Goal: Information Seeking & Learning: Learn about a topic

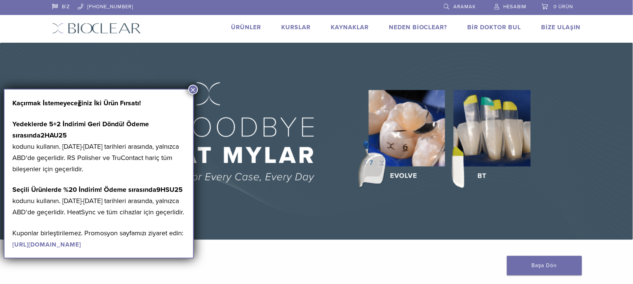
click at [195, 91] on font "×" at bounding box center [192, 90] width 5 height 10
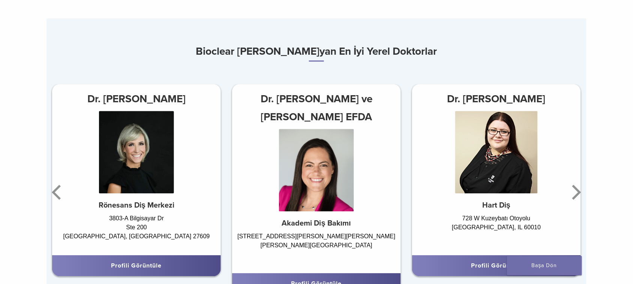
scroll to position [422, 0]
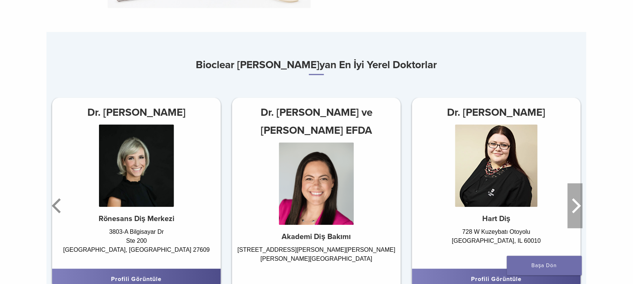
click at [578, 205] on icon "Sonraki" at bounding box center [576, 206] width 9 height 15
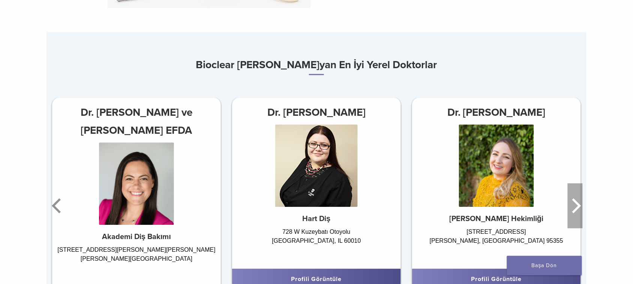
click at [578, 205] on icon "Sonraki" at bounding box center [576, 206] width 9 height 15
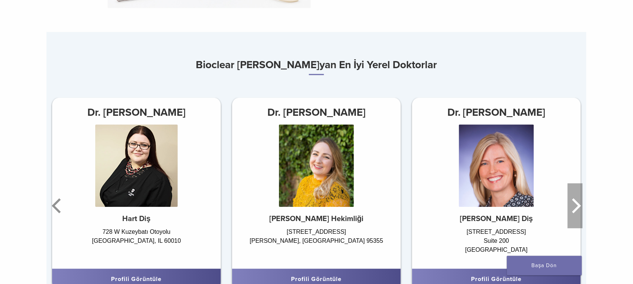
click at [578, 205] on icon "Sonraki" at bounding box center [576, 206] width 9 height 15
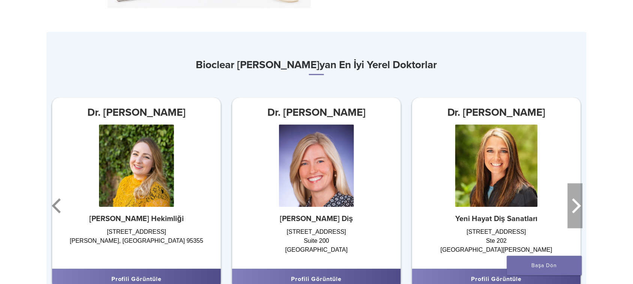
click at [578, 205] on icon "Sonraki" at bounding box center [576, 206] width 9 height 15
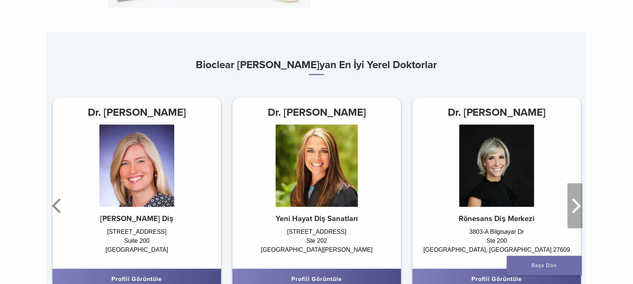
click at [578, 205] on icon "Sonraki" at bounding box center [576, 206] width 9 height 15
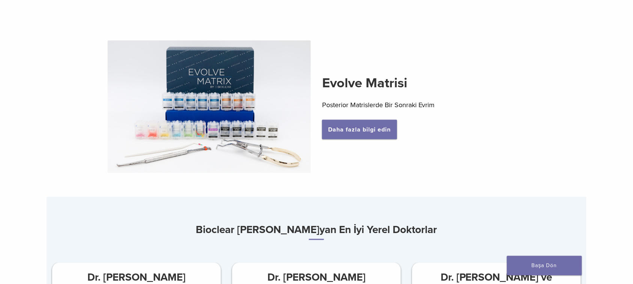
scroll to position [234, 0]
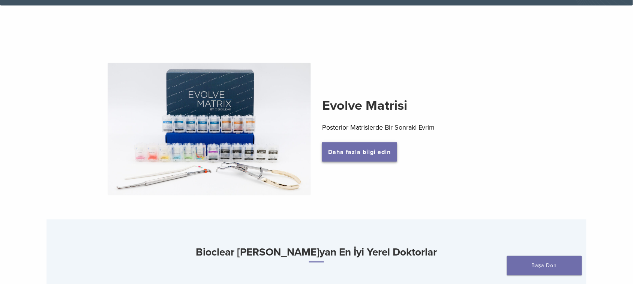
click at [348, 153] on font "Daha fazla bilgi edin" at bounding box center [360, 153] width 63 height 8
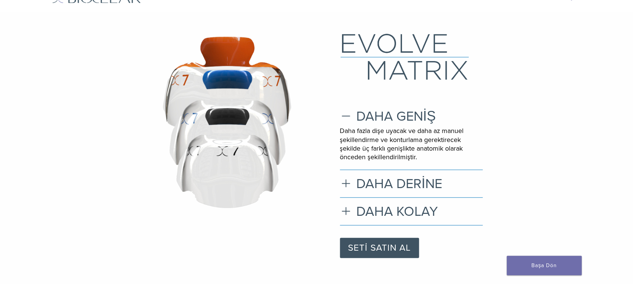
scroll to position [47, 0]
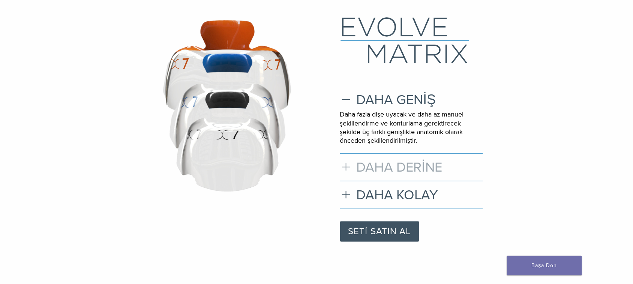
click at [357, 168] on h3 "DAHA DERİNE" at bounding box center [411, 167] width 143 height 16
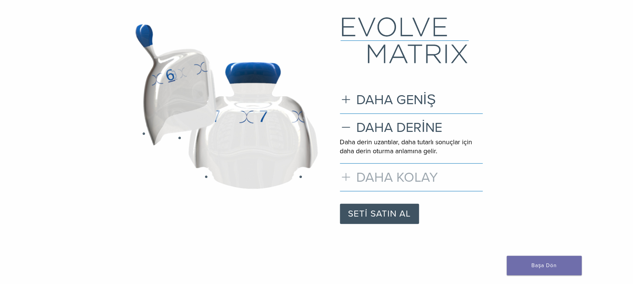
click at [391, 178] on font "DAHA KOLAY" at bounding box center [398, 178] width 82 height 16
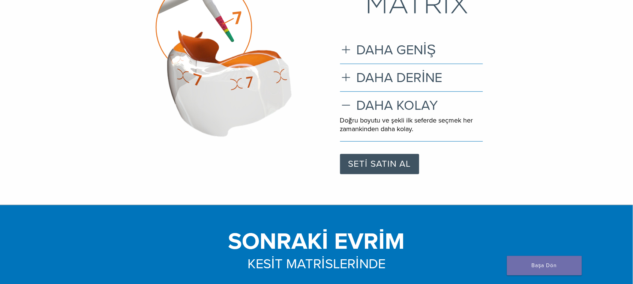
scroll to position [0, 0]
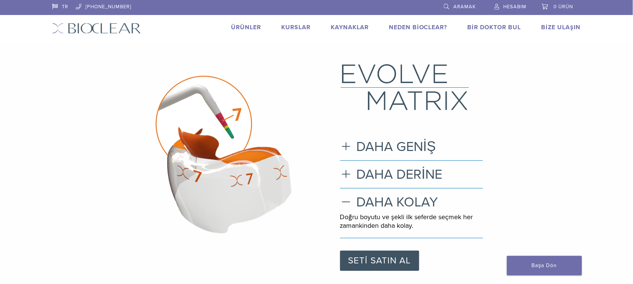
click at [419, 28] on font "Neden Bioclear?" at bounding box center [418, 28] width 59 height 8
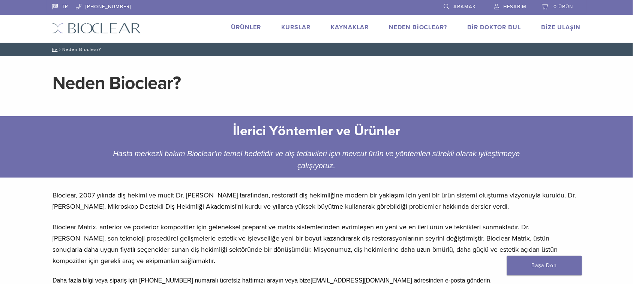
click at [290, 22] on div "TR [PHONE_NUMBER] [GEOGRAPHIC_DATA] Hesabım 0 ürün Sepet Sepetinizde ürün bulun…" at bounding box center [317, 21] width 540 height 43
click at [248, 22] on div "TR [PHONE_NUMBER] [GEOGRAPHIC_DATA] Hesabım 0 ürün Sepet Sepetinizde ürün bulun…" at bounding box center [317, 21] width 540 height 43
click at [246, 27] on font "Ürünler" at bounding box center [246, 28] width 30 height 8
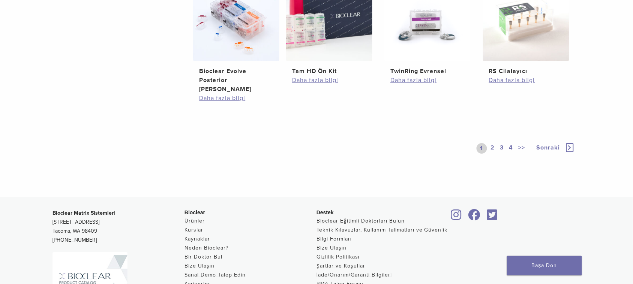
scroll to position [563, 0]
